Goal: Information Seeking & Learning: Learn about a topic

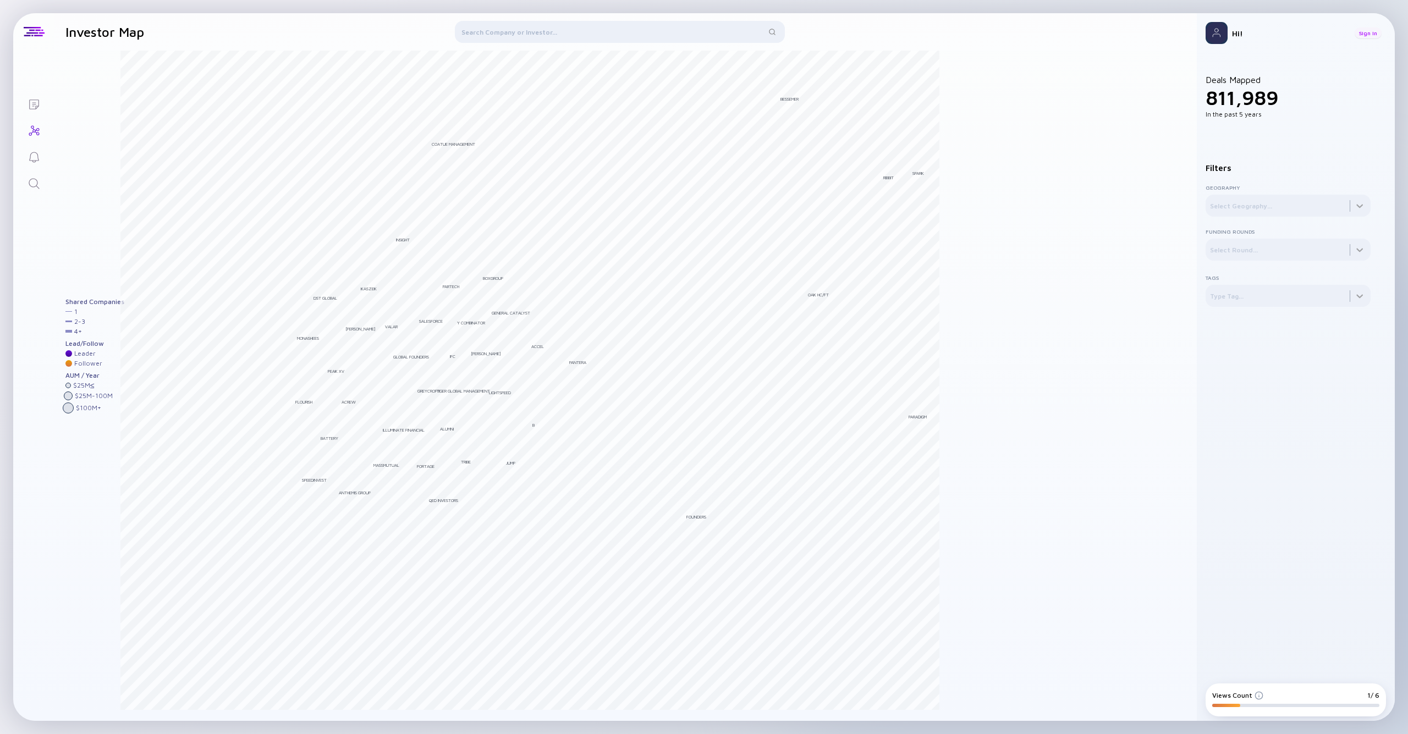
click at [1371, 28] on div "Sign In" at bounding box center [1367, 32] width 27 height 11
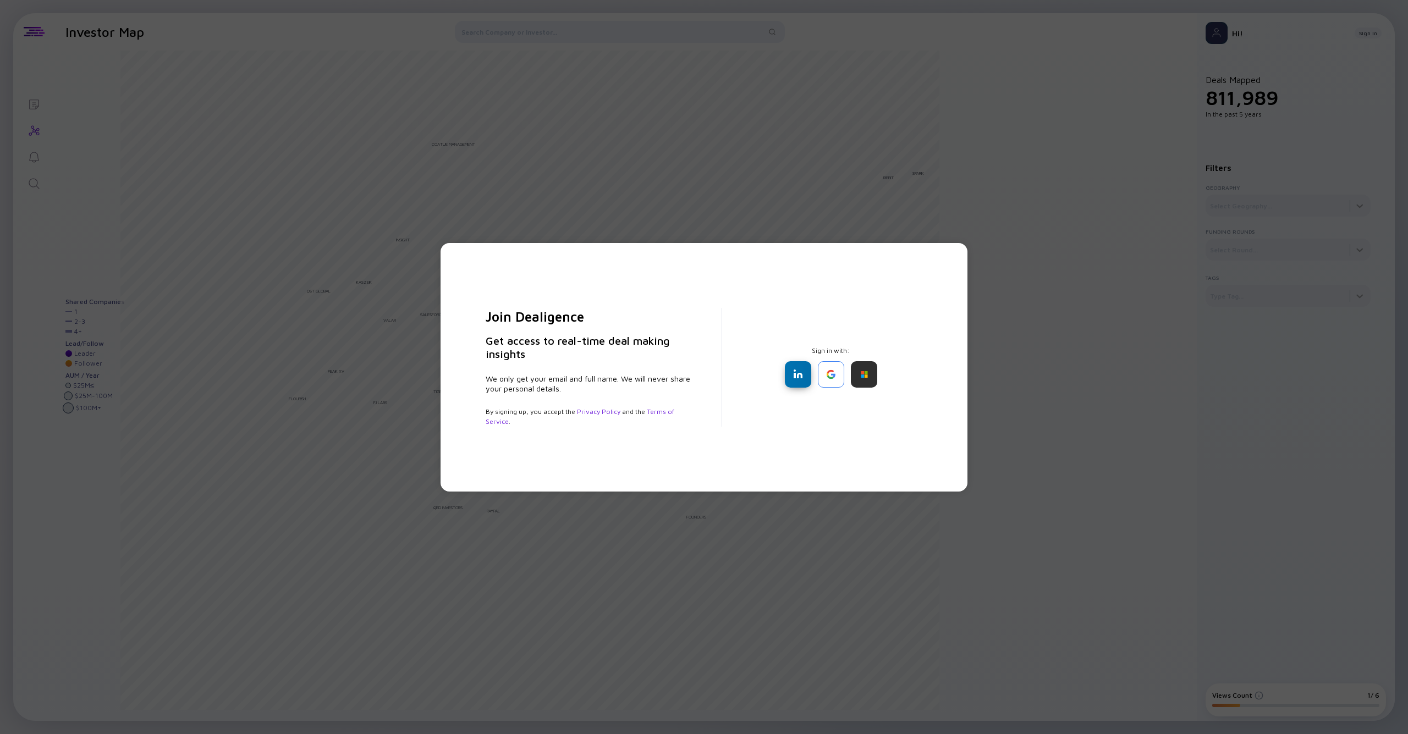
click at [791, 368] on div at bounding box center [798, 374] width 26 height 26
drag, startPoint x: 731, startPoint y: 308, endPoint x: 825, endPoint y: 330, distance: 97.1
click at [731, 308] on div "Join Dealigence Get access to real-time deal making insights We only get your e…" at bounding box center [704, 367] width 472 height 205
click at [798, 366] on div at bounding box center [798, 374] width 26 height 26
click at [741, 383] on div "Join Dealigence Get access to real-time deal making insights We only get your e…" at bounding box center [704, 367] width 472 height 205
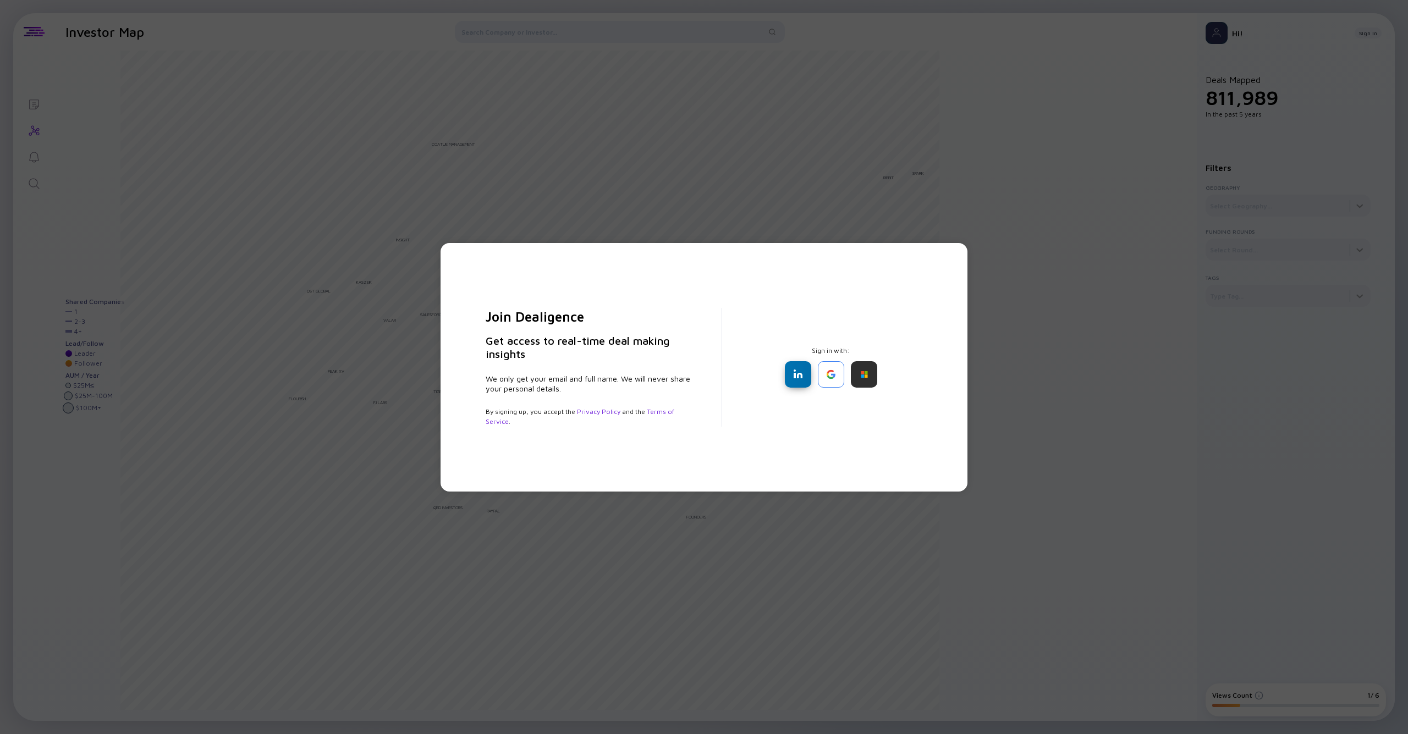
click at [803, 372] on div at bounding box center [798, 374] width 26 height 26
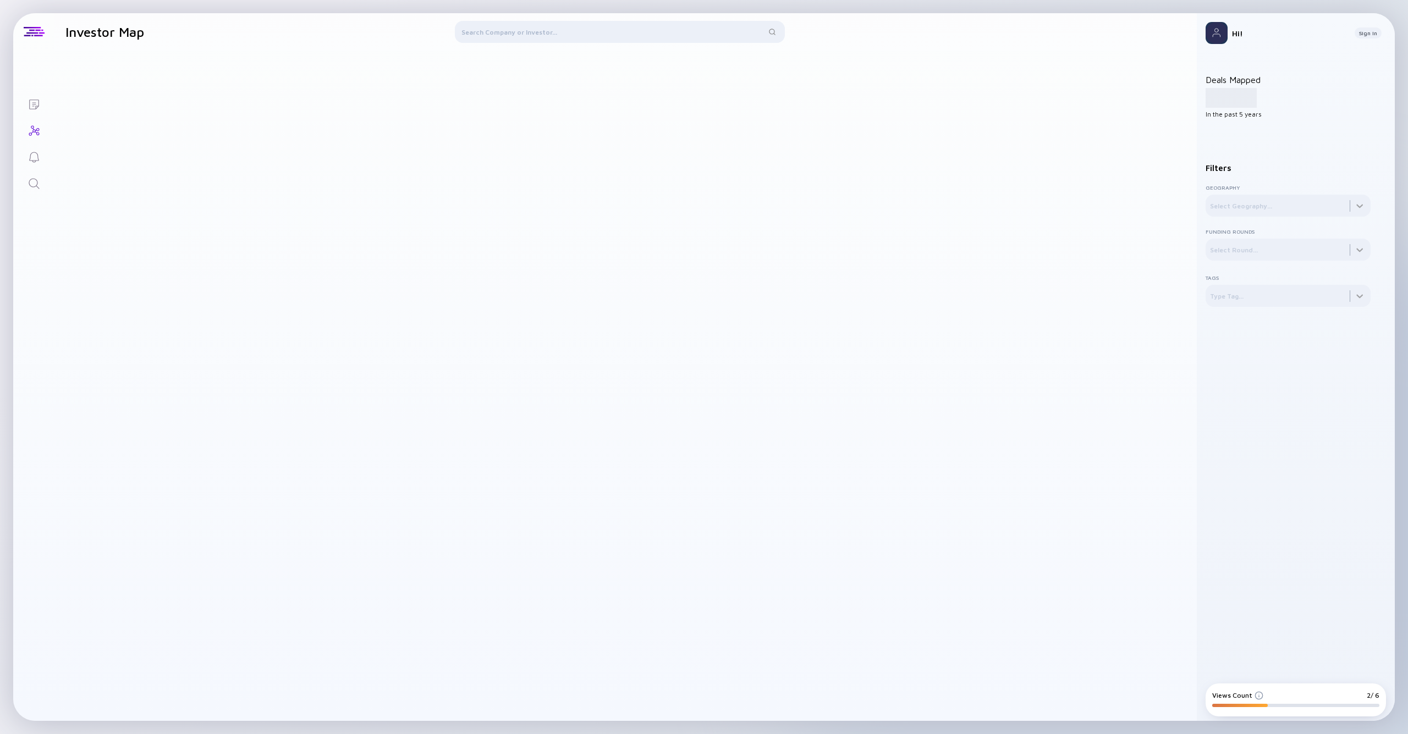
click at [1056, 58] on div at bounding box center [625, 386] width 1142 height 670
click at [1310, 207] on div at bounding box center [1287, 206] width 165 height 22
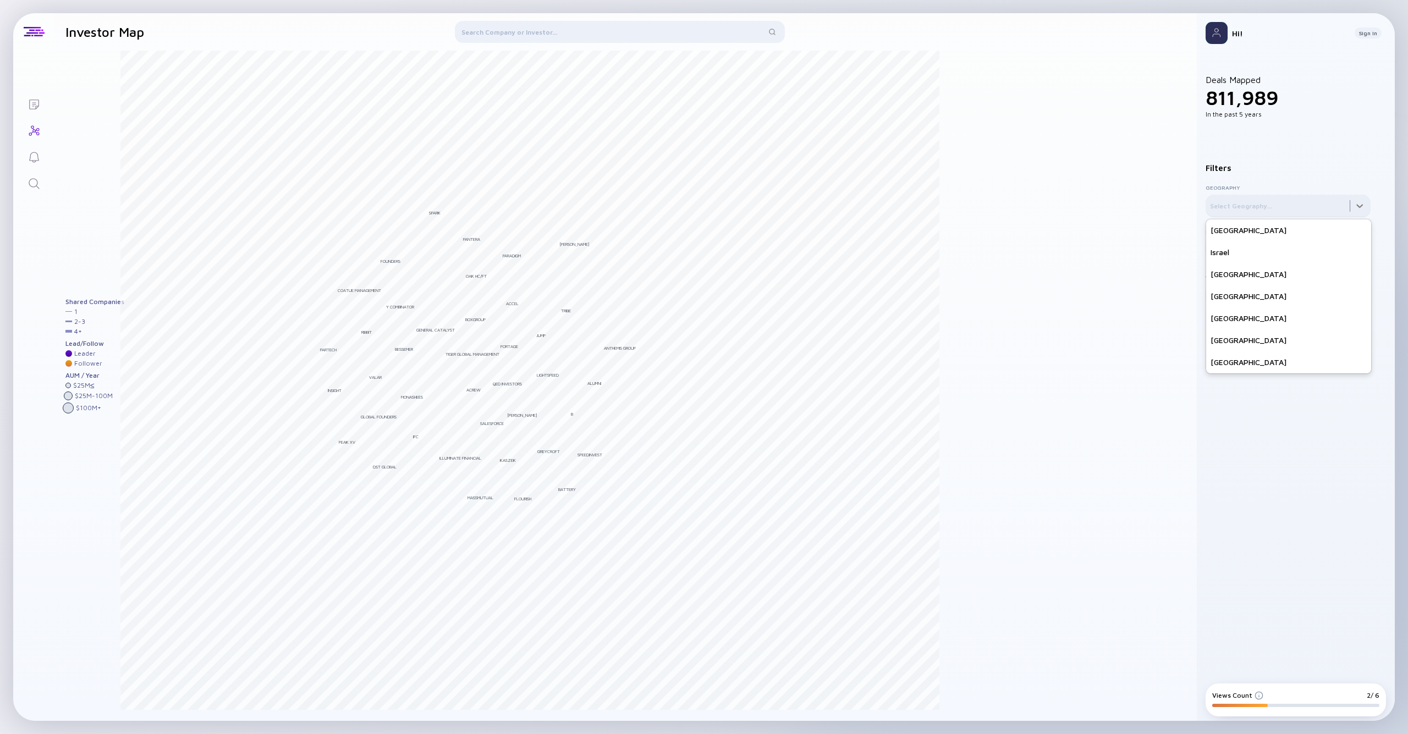
click at [1369, 208] on div at bounding box center [1287, 206] width 165 height 22
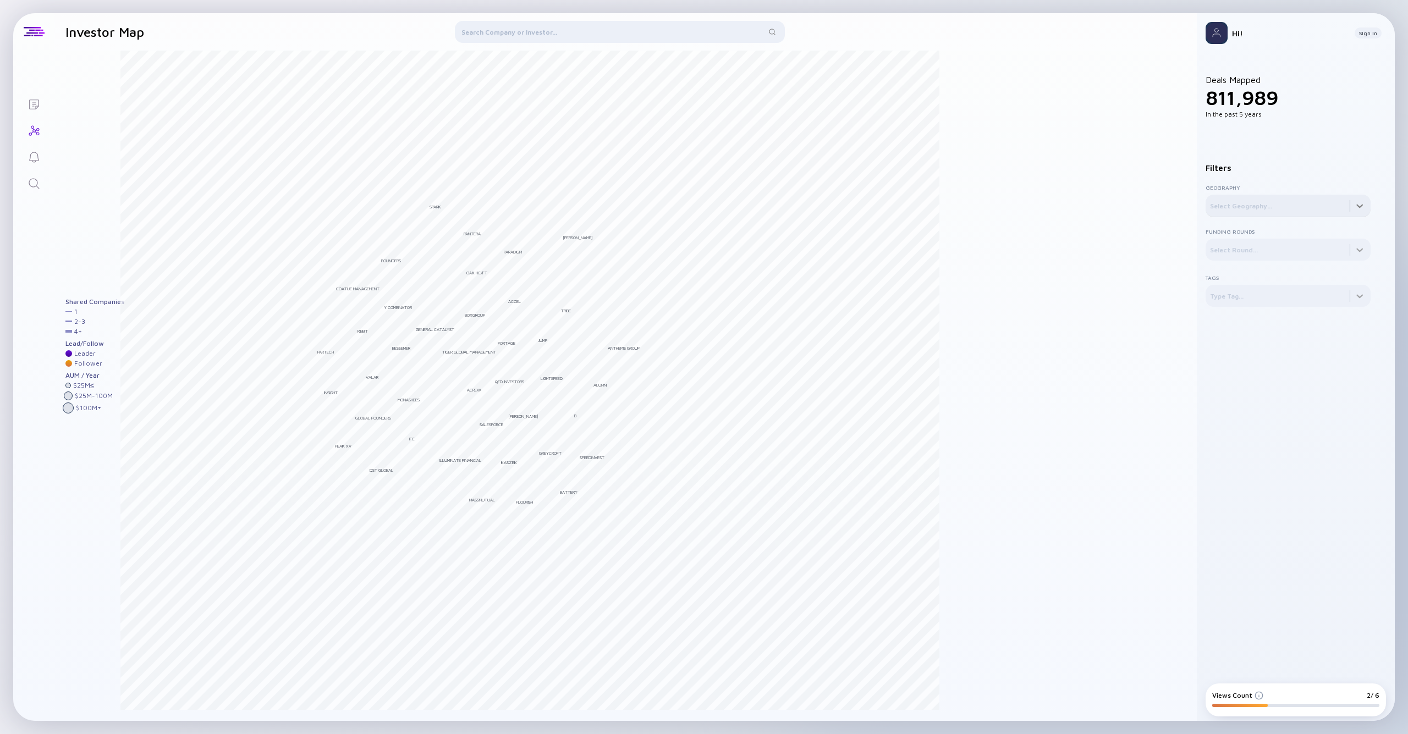
click at [1356, 206] on div at bounding box center [1287, 206] width 165 height 22
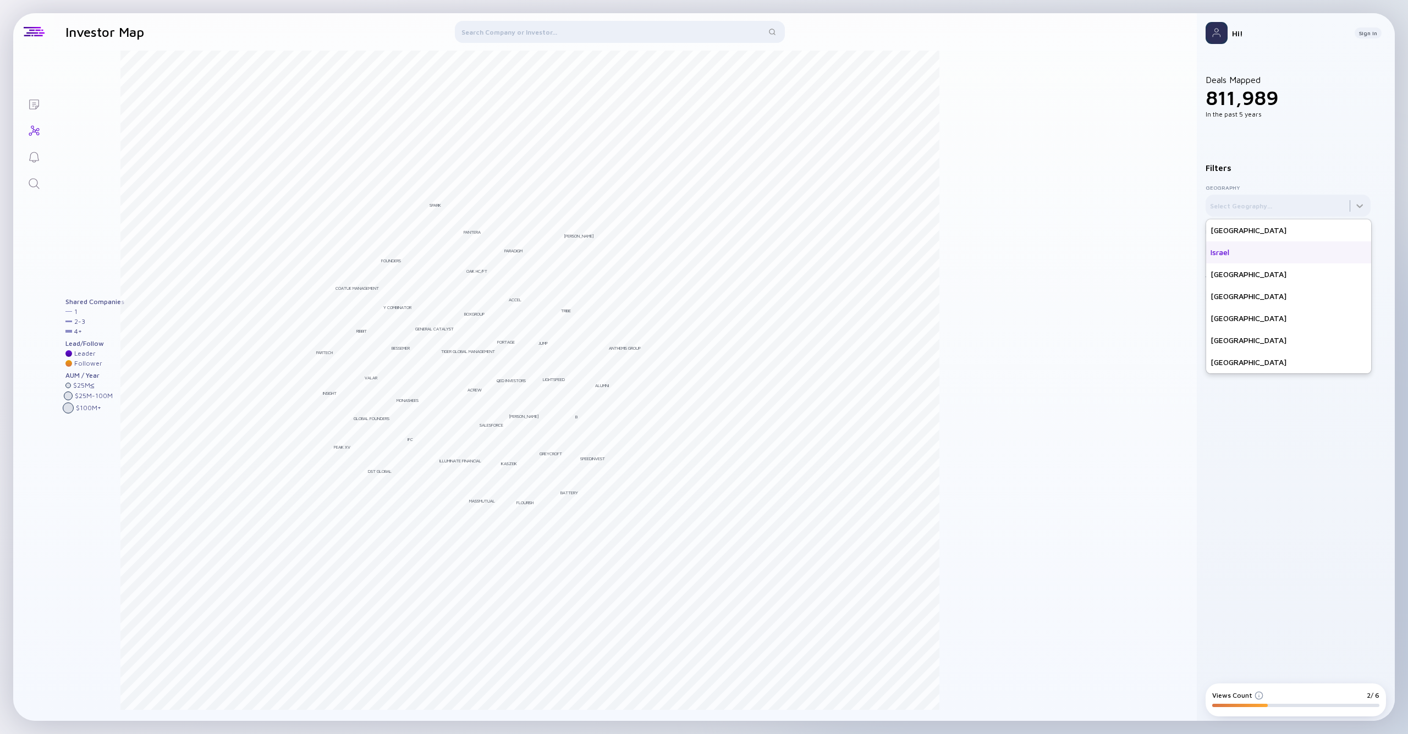
click at [1248, 256] on div "Israel" at bounding box center [1288, 252] width 165 height 22
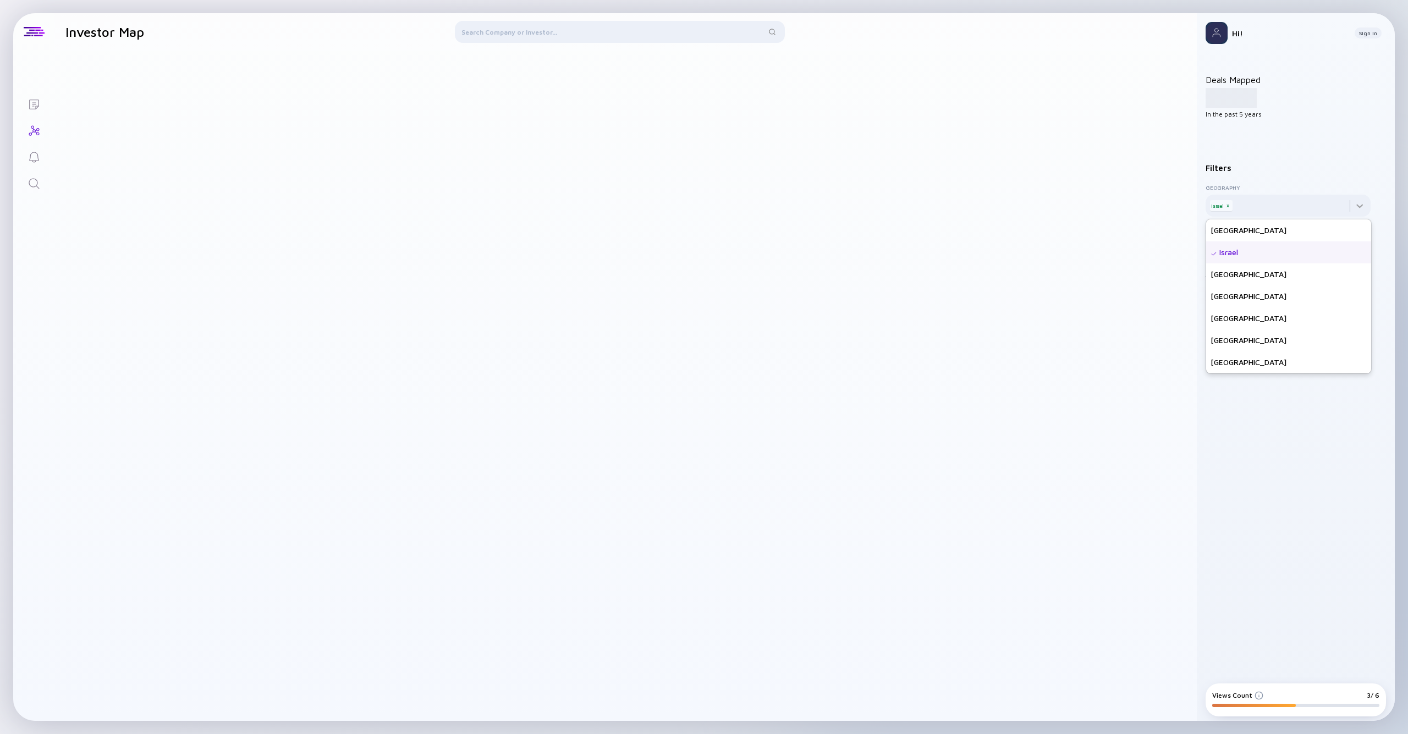
click at [1325, 150] on div "Filters Geography Israel x United States Israel Canada United Kingdom France Ge…" at bounding box center [1287, 225] width 165 height 161
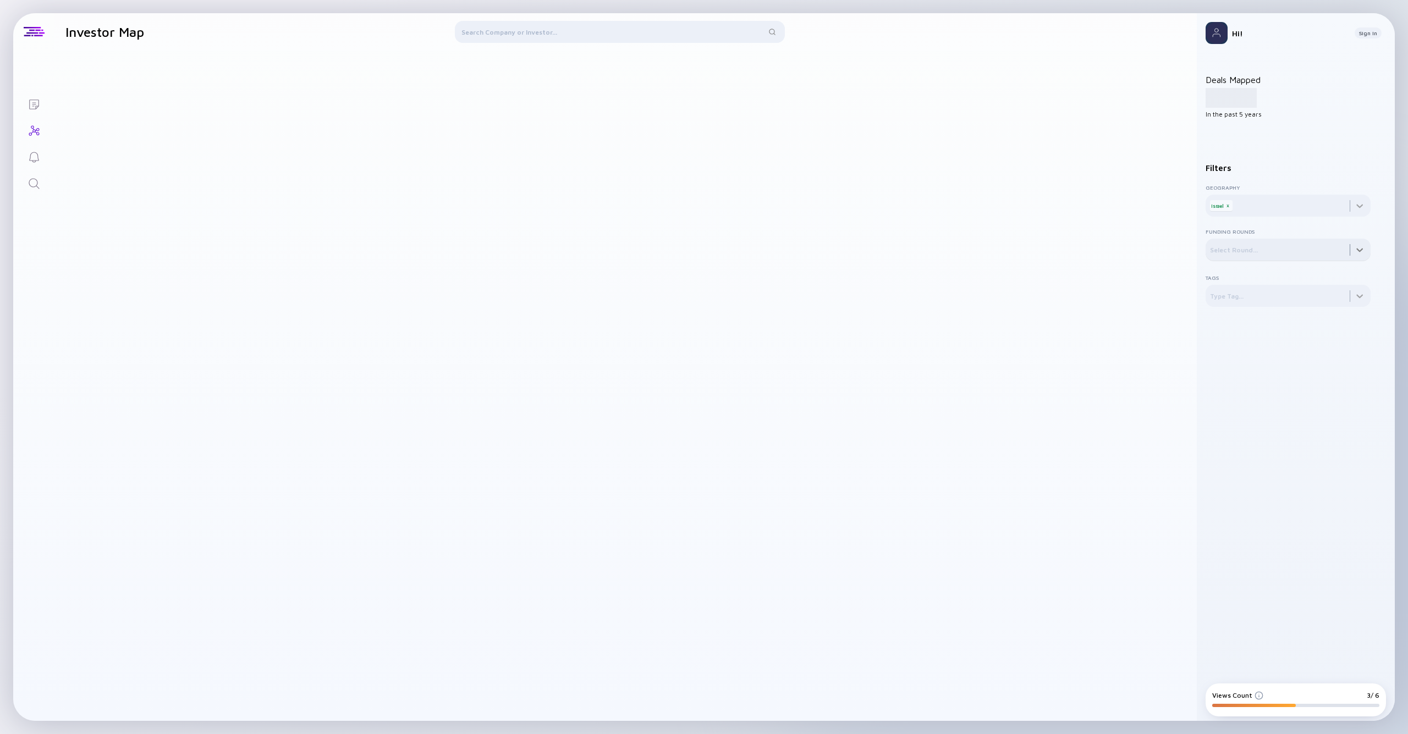
click at [1310, 241] on div at bounding box center [1287, 250] width 165 height 22
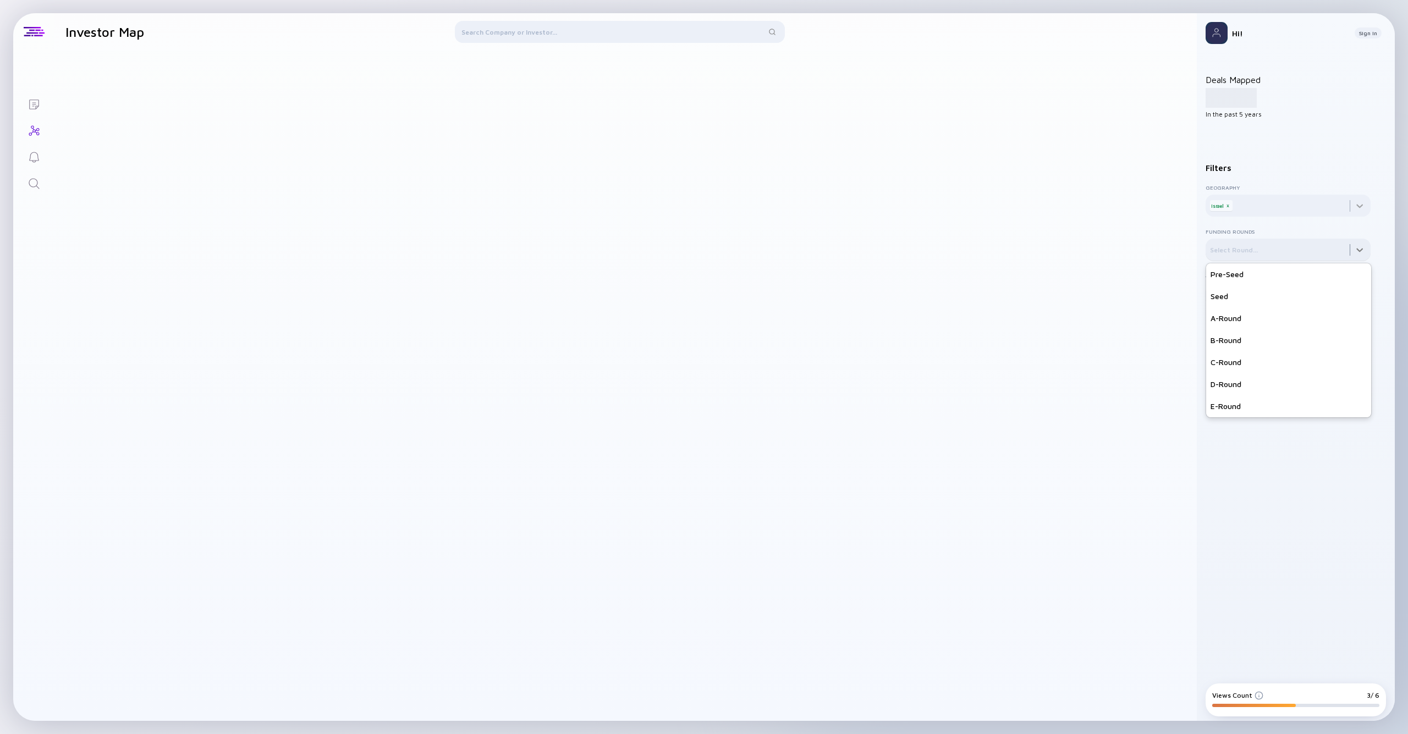
click at [1323, 239] on div at bounding box center [1287, 250] width 165 height 22
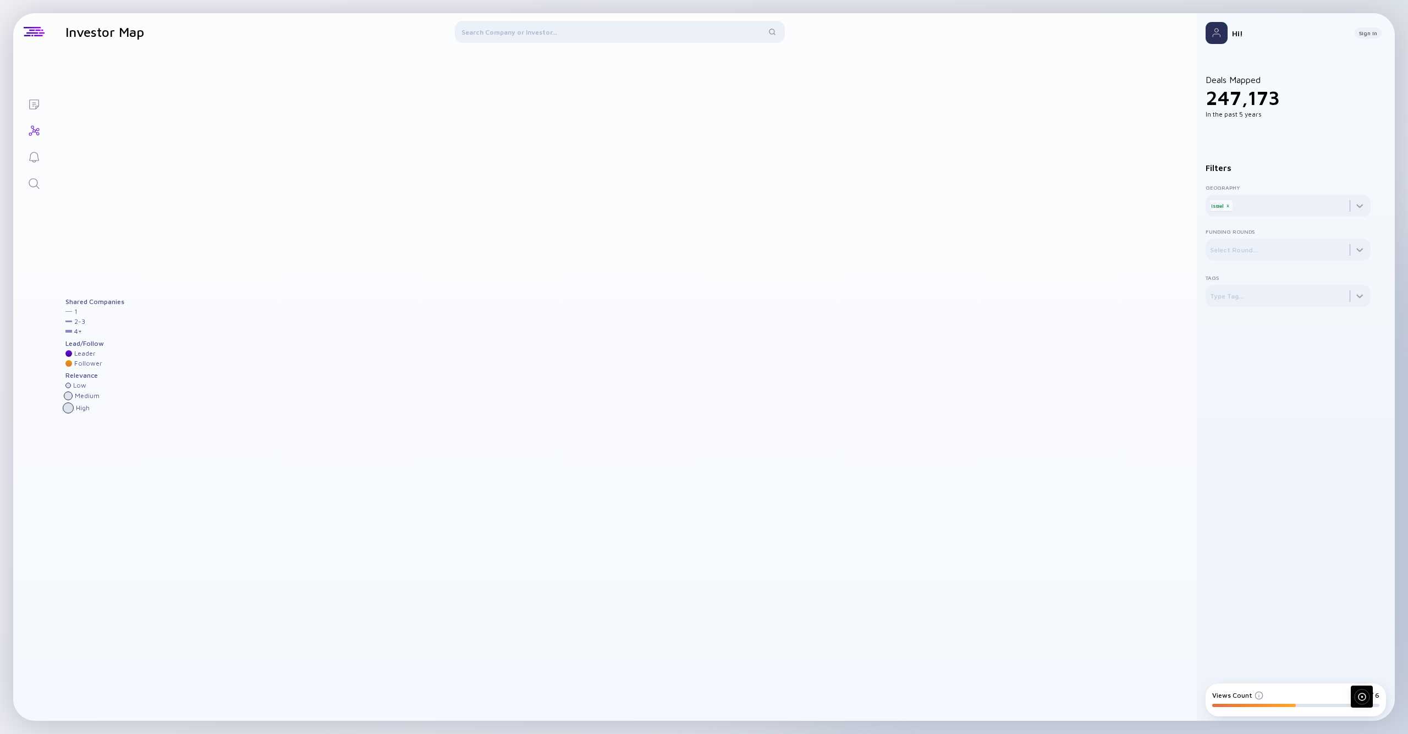
click at [1327, 132] on div "Deals Mapped 247,173 In the past 5 years Filters Geography Israel x Funding Rou…" at bounding box center [1287, 366] width 165 height 609
click at [1283, 157] on div "Filters Geography Israel x Funding Rounds Select Round... Tags Type Tag..." at bounding box center [1287, 225] width 165 height 161
click at [664, 41] on div at bounding box center [620, 34] width 330 height 26
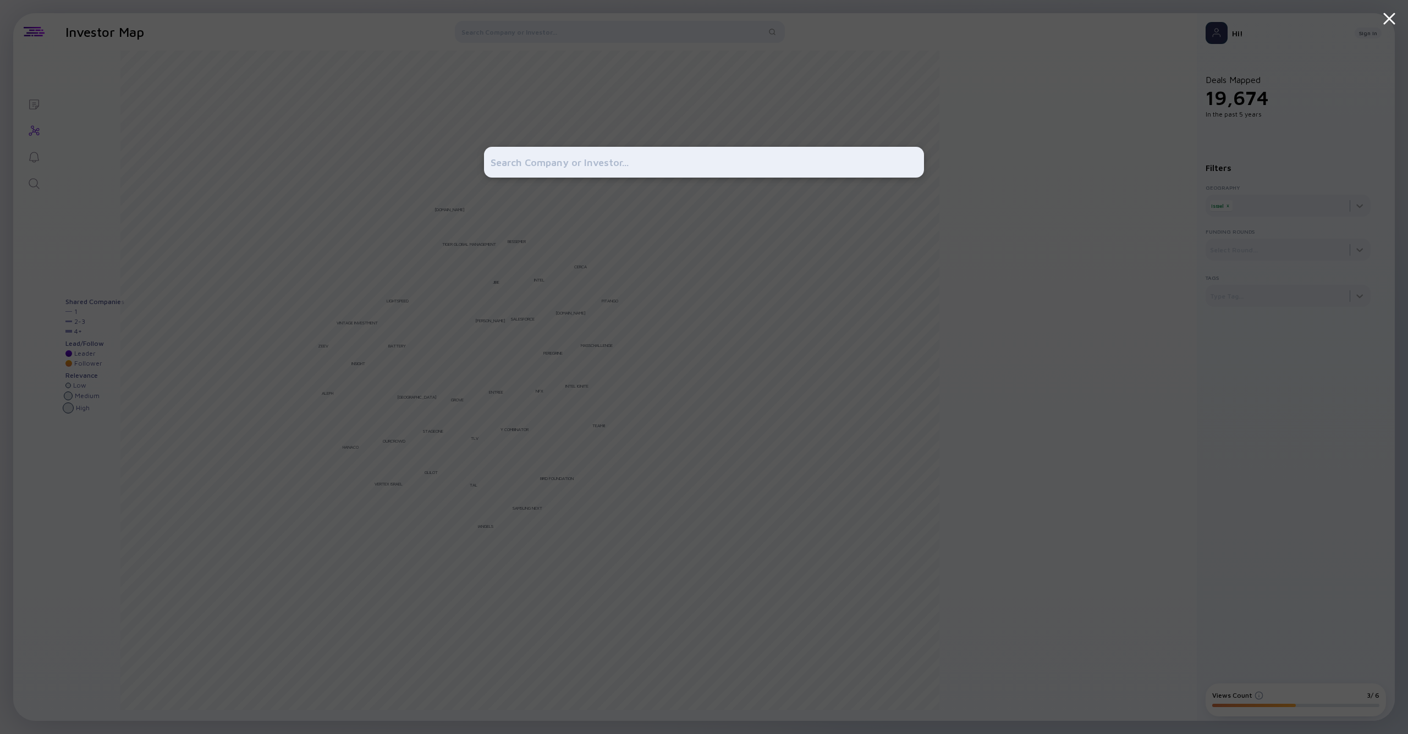
type input "d"
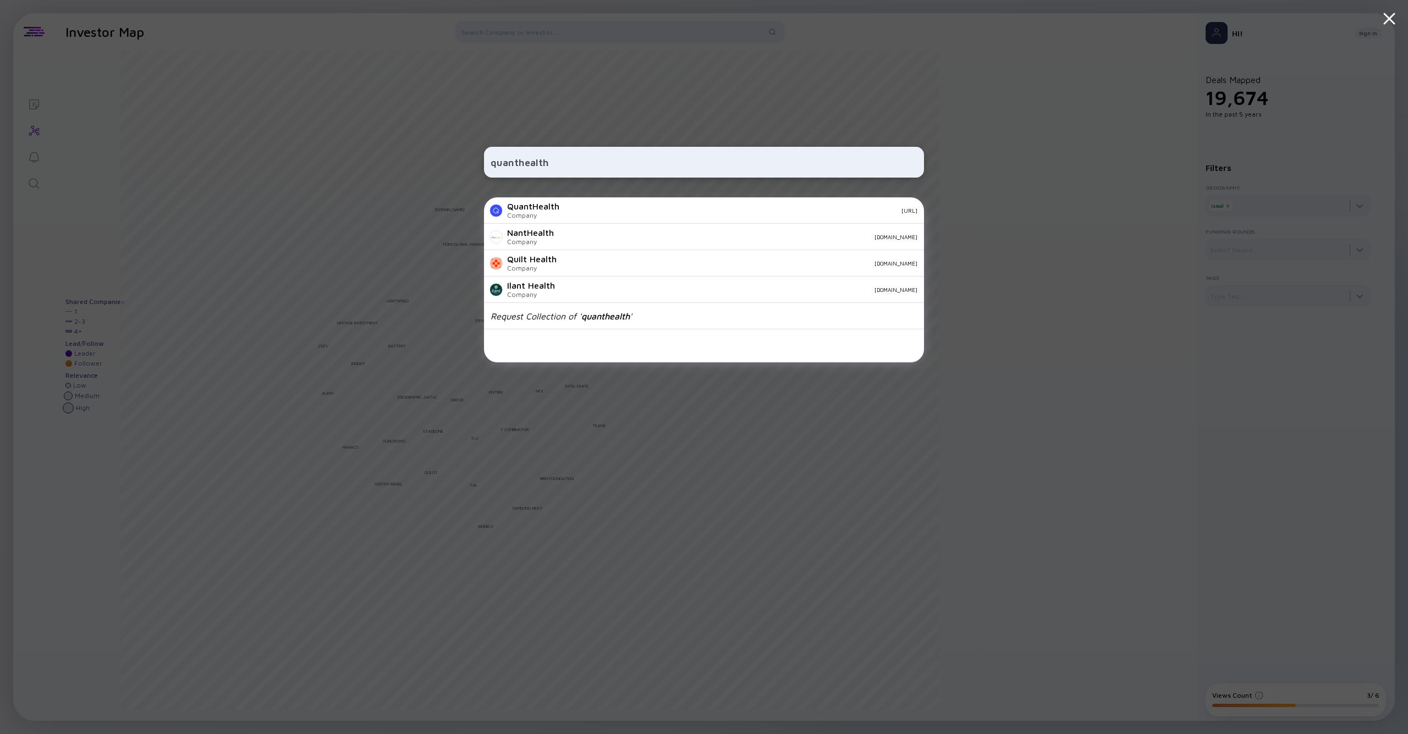
type input "quant health"
drag, startPoint x: 664, startPoint y: 38, endPoint x: 538, endPoint y: 206, distance: 210.2
click at [538, 206] on div "QuantHealth" at bounding box center [533, 206] width 52 height 10
